Goal: Register for event/course

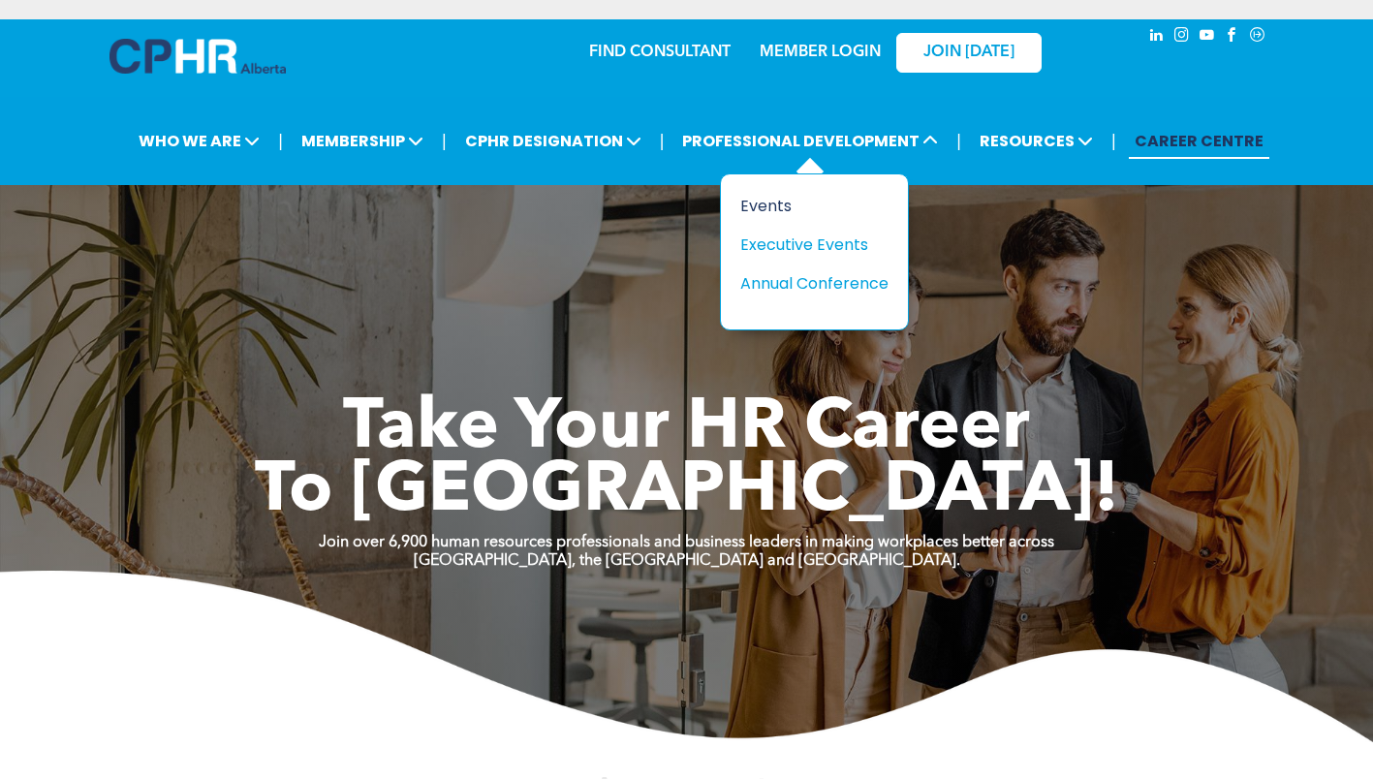
click at [820, 210] on div "Events" at bounding box center [807, 206] width 134 height 24
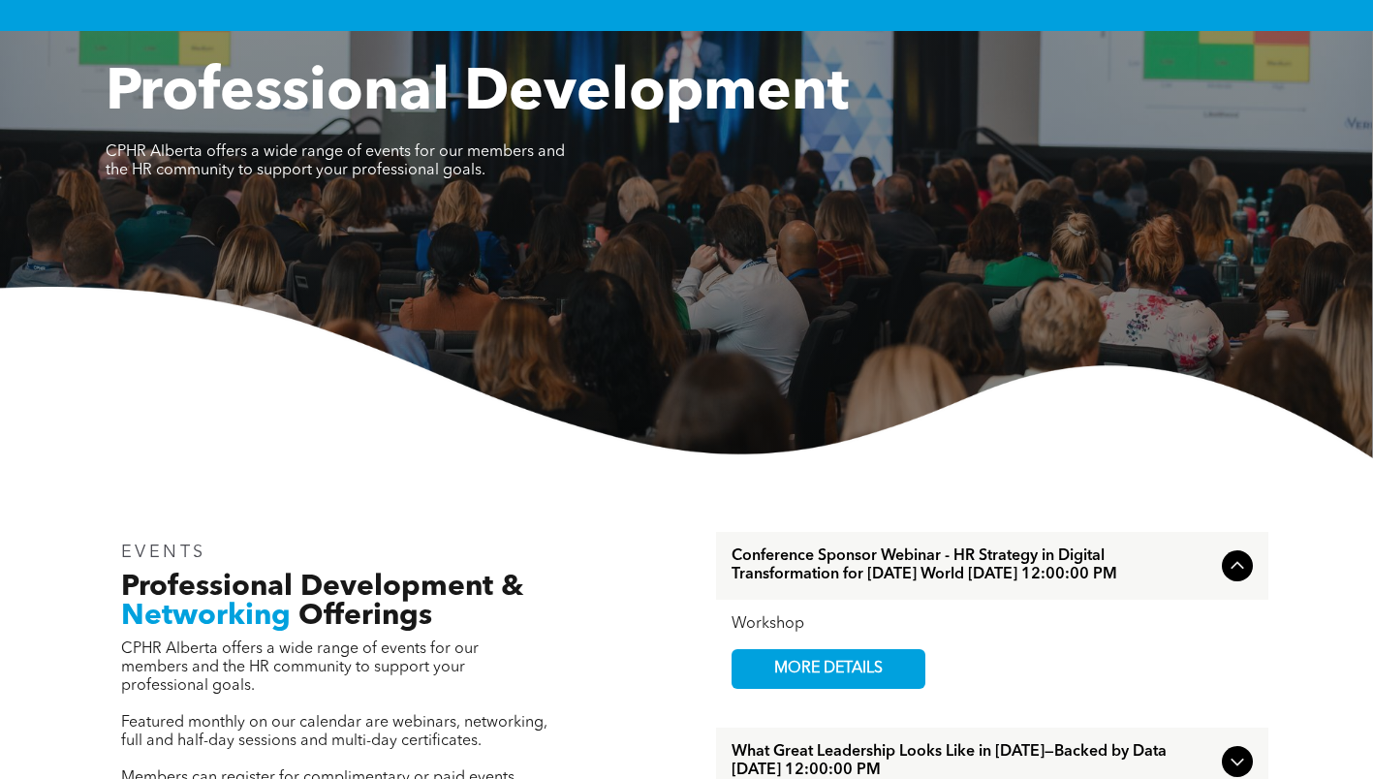
scroll to position [387, 0]
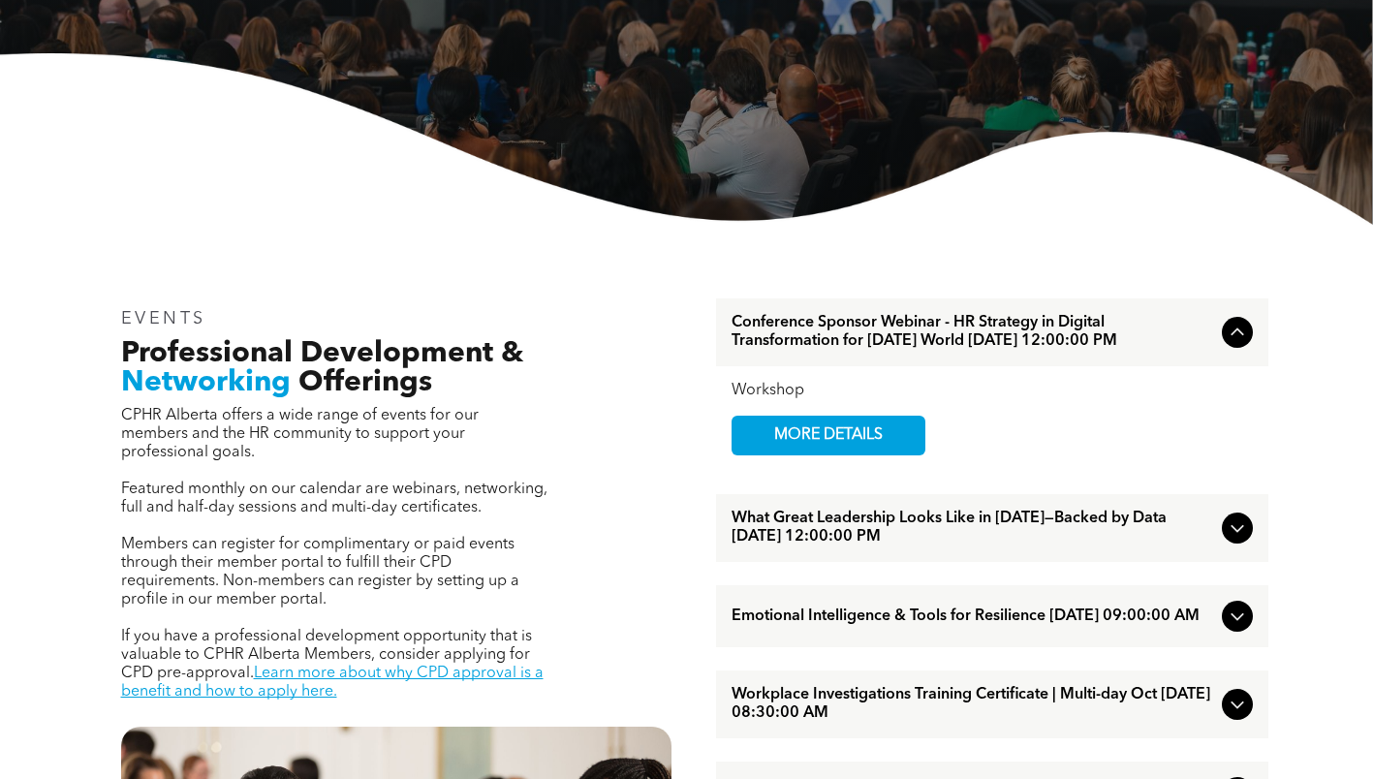
click at [1184, 533] on span "What Great Leadership Looks Like in [DATE]—Backed by Data [DATE] 12:00:00 PM" at bounding box center [972, 527] width 482 height 37
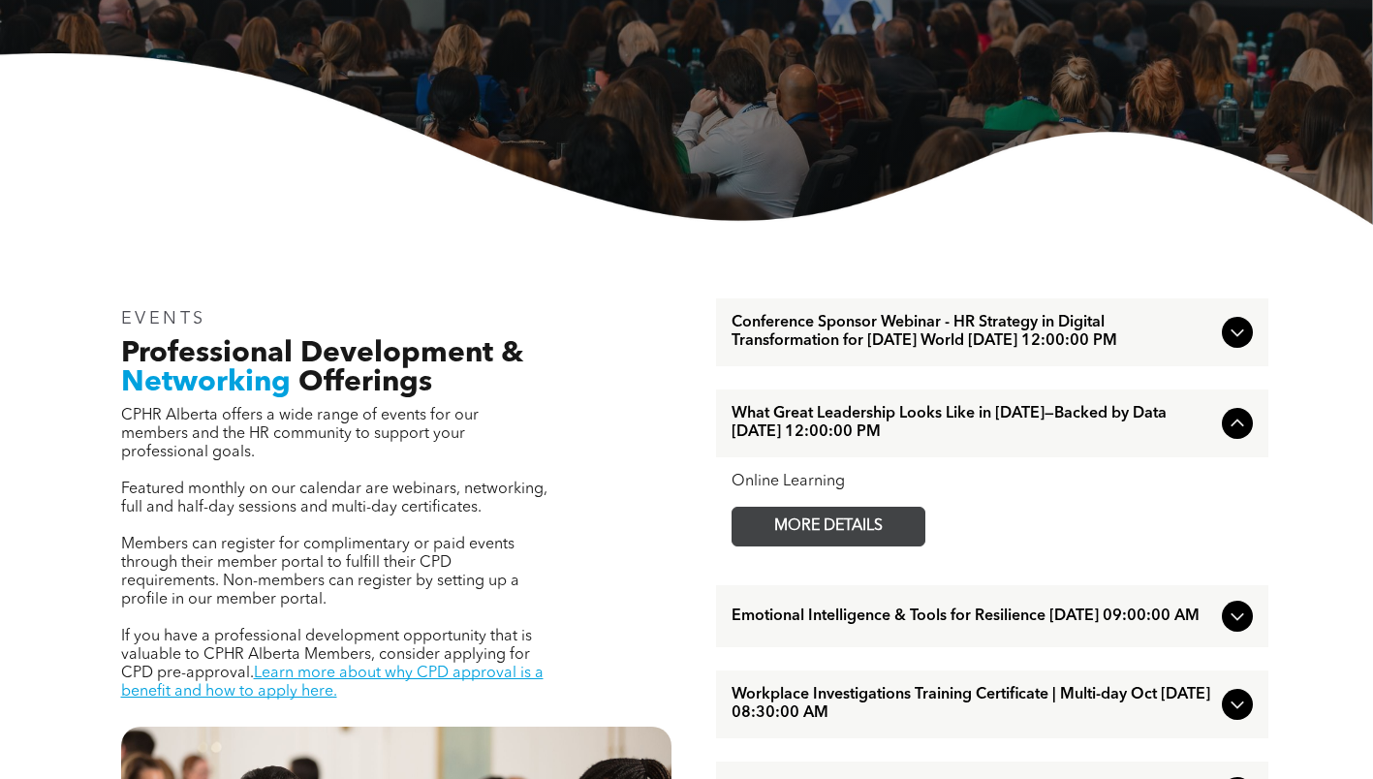
click at [881, 545] on span "MORE DETAILS" at bounding box center [828, 527] width 153 height 38
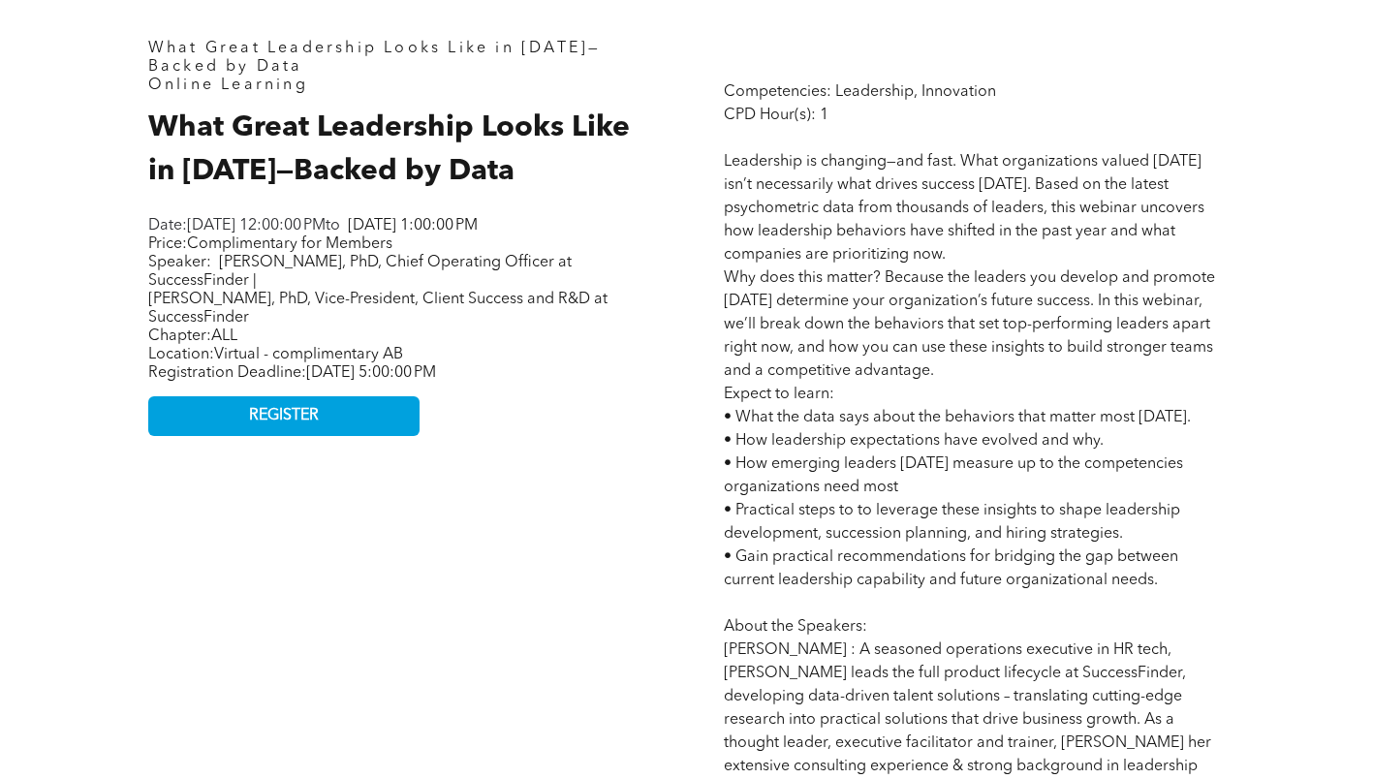
scroll to position [872, 0]
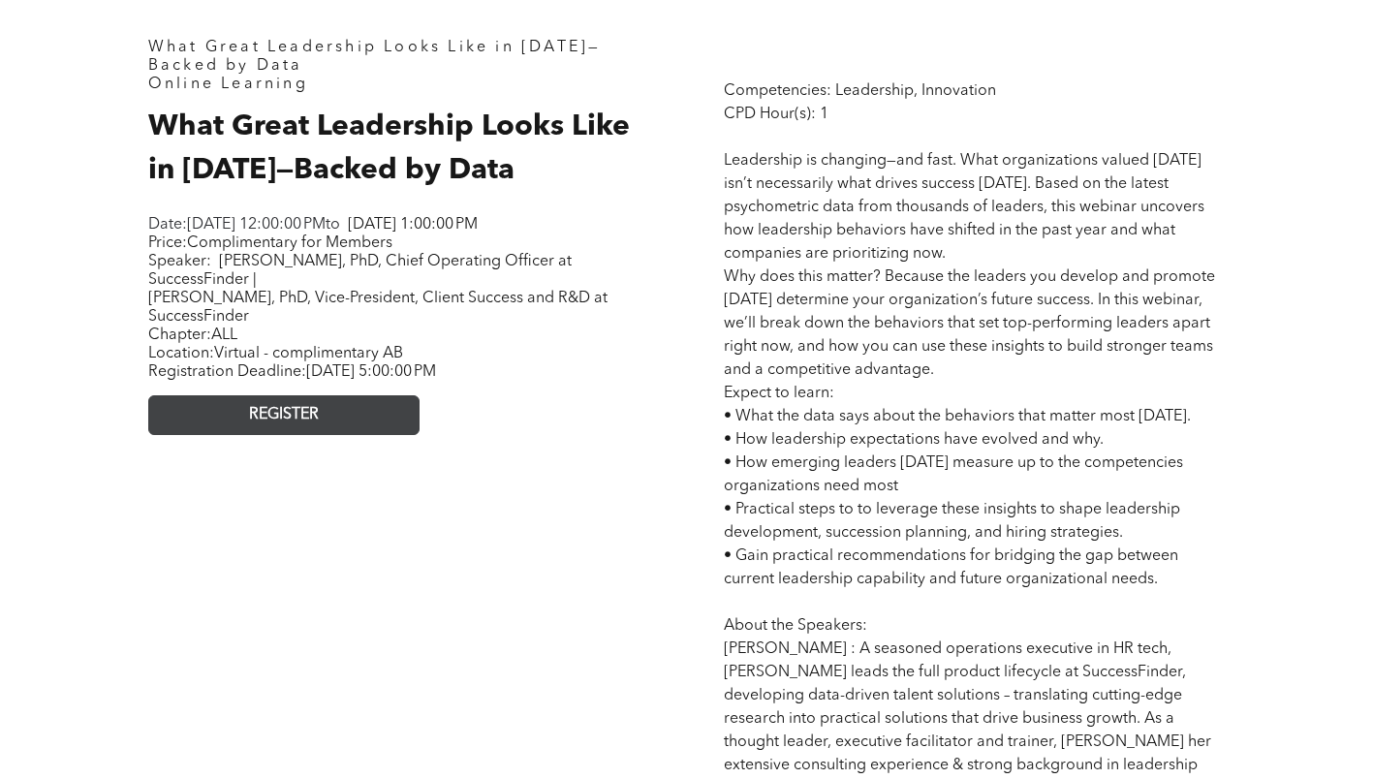
click at [293, 424] on span "REGISTER" at bounding box center [284, 415] width 70 height 18
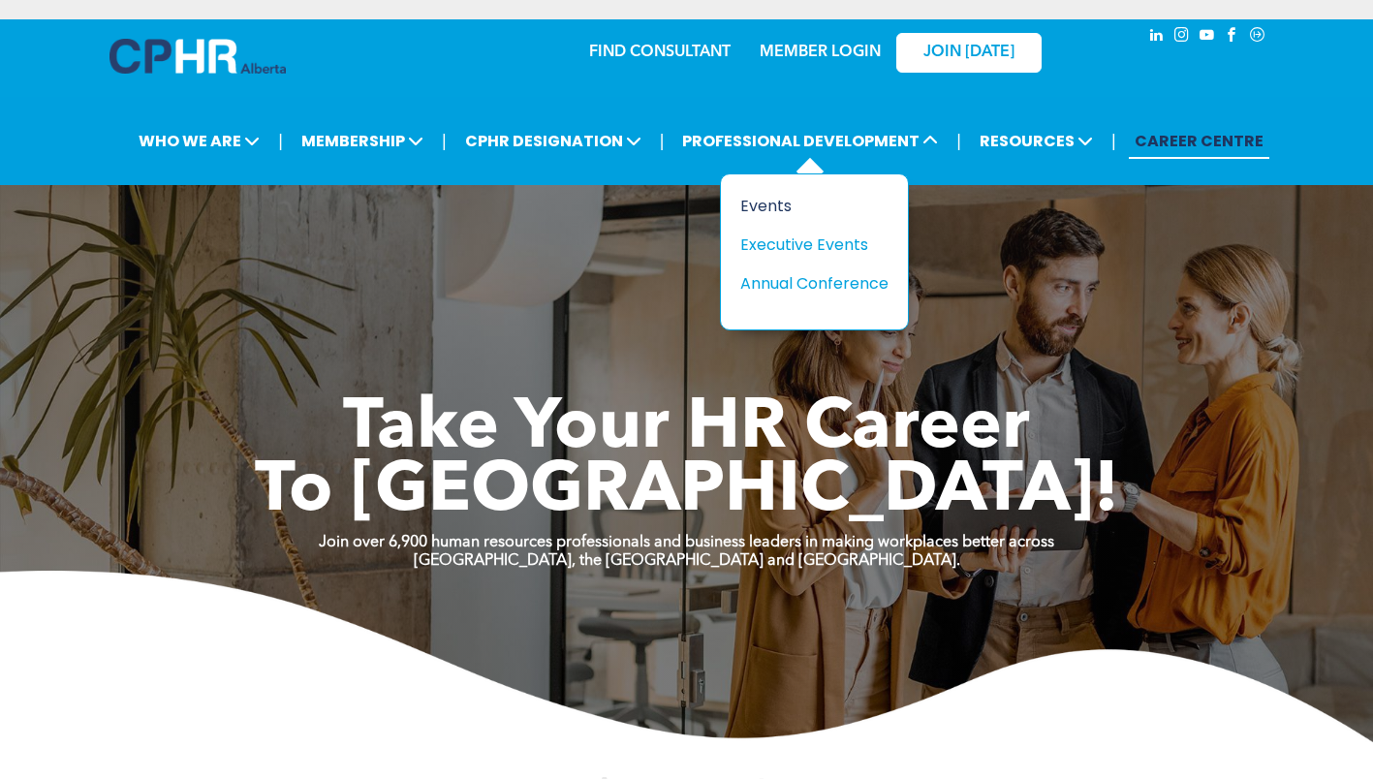
click at [768, 209] on div "Events" at bounding box center [807, 206] width 134 height 24
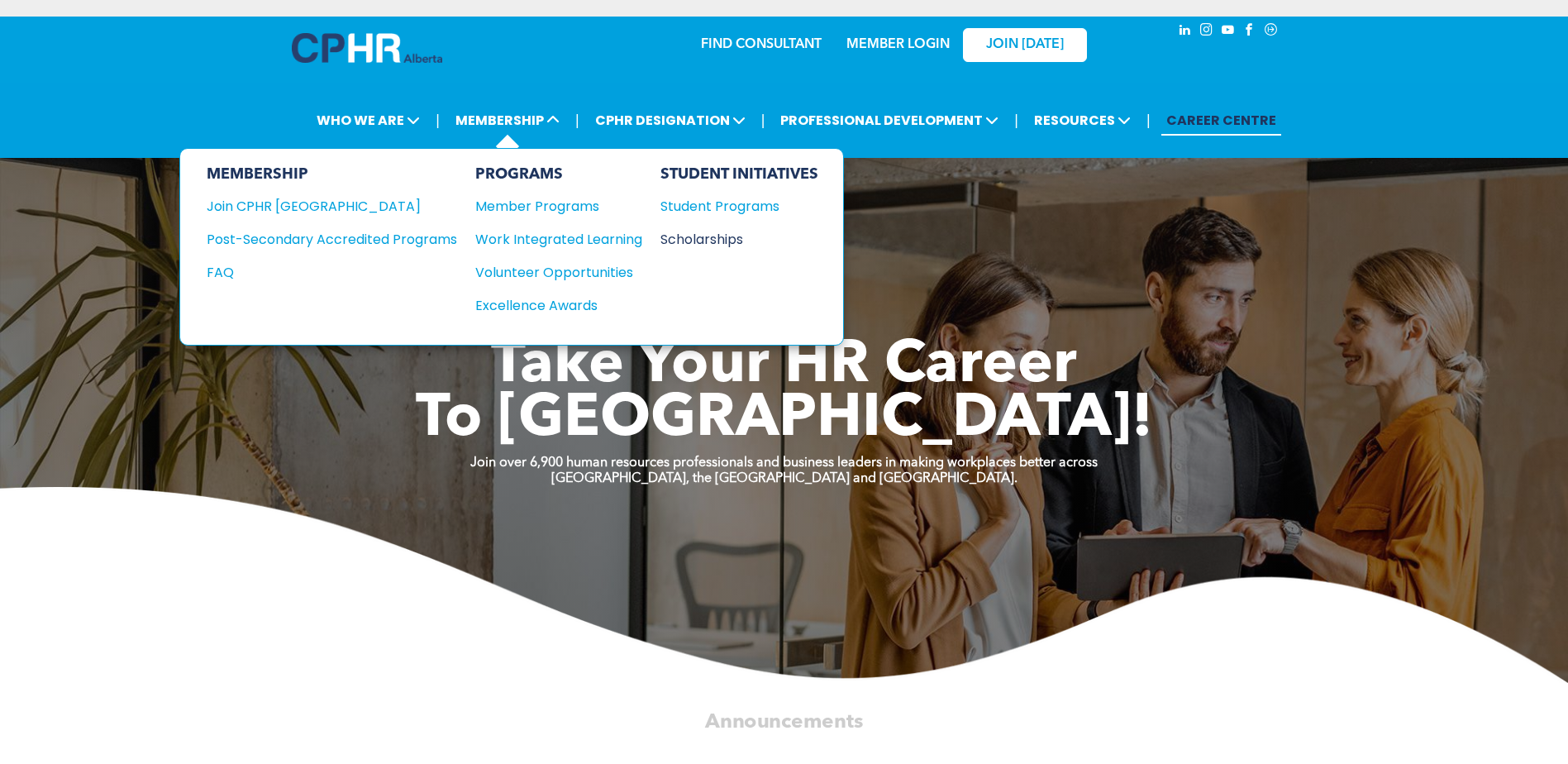
click at [698, 244] on div "Scholarships" at bounding box center [732, 239] width 143 height 20
